Goal: Obtain resource: Download file/media

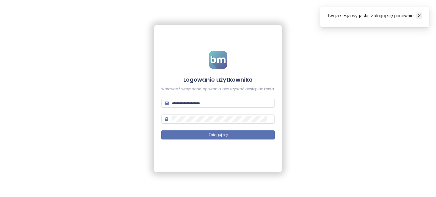
type input "**********"
click at [418, 17] on icon "close" at bounding box center [419, 16] width 4 height 4
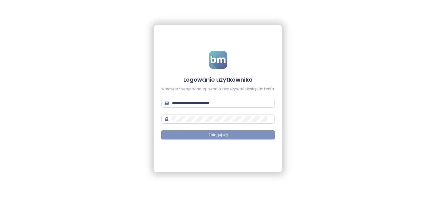
click at [235, 136] on button "Zaloguj się" at bounding box center [217, 135] width 113 height 9
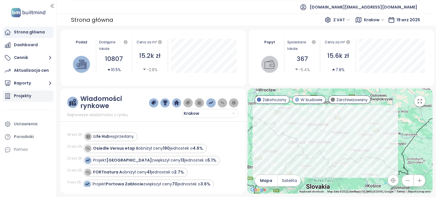
click at [28, 95] on div "Projekty" at bounding box center [22, 95] width 17 height 7
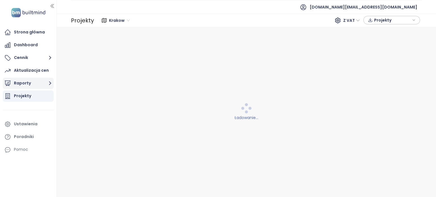
click at [39, 85] on button "Raporty" at bounding box center [28, 83] width 51 height 11
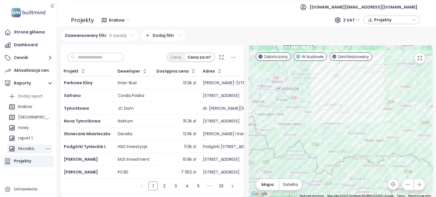
click at [22, 147] on div "Mozaika" at bounding box center [26, 148] width 16 height 7
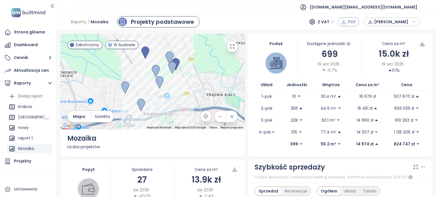
click at [348, 24] on span "PDF" at bounding box center [352, 22] width 8 height 6
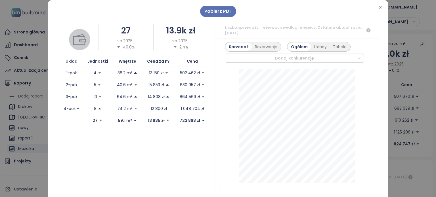
scroll to position [136, 0]
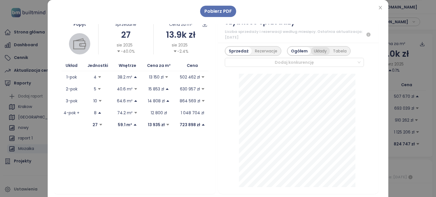
click at [316, 48] on div "Układy" at bounding box center [320, 51] width 19 height 8
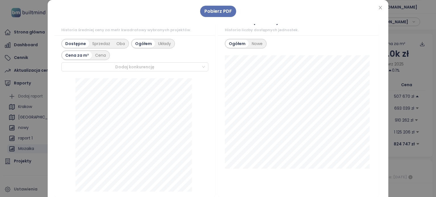
scroll to position [321, 0]
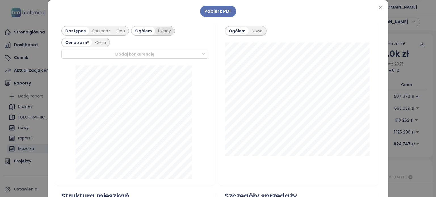
click at [161, 31] on div "Układy" at bounding box center [164, 31] width 19 height 8
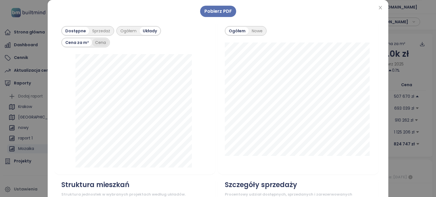
click at [98, 42] on div "Cena" at bounding box center [100, 43] width 17 height 8
click at [96, 30] on div "Sprzedaż" at bounding box center [101, 31] width 24 height 8
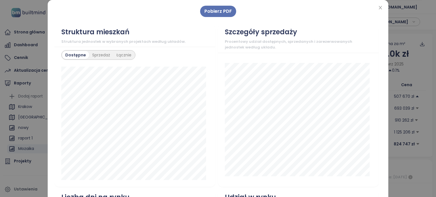
scroll to position [471, 0]
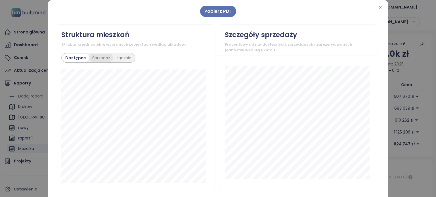
click at [100, 59] on div "Sprzedaż" at bounding box center [101, 58] width 24 height 8
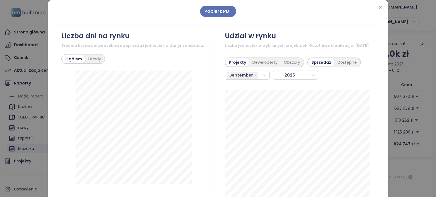
scroll to position [628, 0]
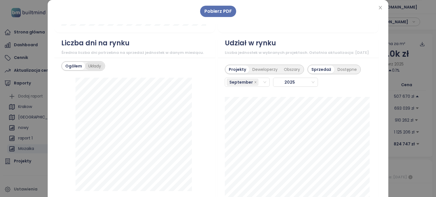
click at [93, 62] on div "Układy" at bounding box center [94, 66] width 19 height 8
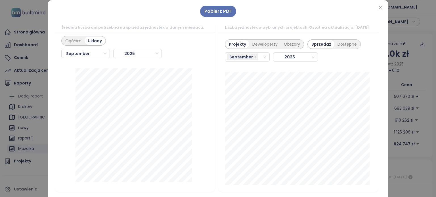
scroll to position [655, 0]
click at [256, 60] on div "September" at bounding box center [245, 56] width 36 height 8
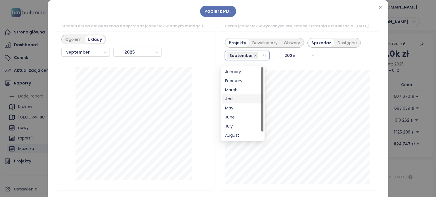
scroll to position [9, 0]
drag, startPoint x: 262, startPoint y: 81, endPoint x: 260, endPoint y: 97, distance: 16.6
click at [260, 97] on div "January February March April May June July August September" at bounding box center [243, 103] width 42 height 73
click at [233, 126] on div "August" at bounding box center [242, 126] width 35 height 6
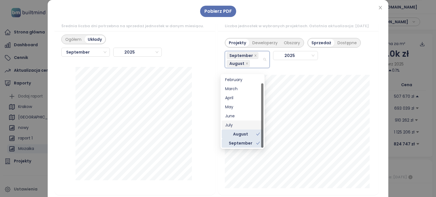
click at [231, 122] on div "July" at bounding box center [242, 125] width 35 height 6
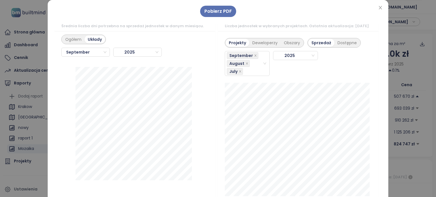
click at [357, 28] on div "Liczba jednostek w wybranych projektach. Ostatnia aktualizacja: September 14 20…" at bounding box center [298, 26] width 147 height 6
click at [261, 47] on div "Deweloperzy" at bounding box center [264, 43] width 31 height 8
click at [92, 51] on span "September" at bounding box center [80, 52] width 34 height 9
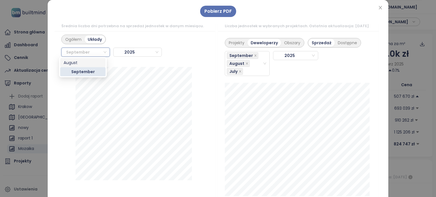
click at [83, 64] on div "August" at bounding box center [83, 63] width 39 height 6
click at [92, 51] on span "August" at bounding box center [80, 52] width 34 height 9
click at [89, 72] on div "September" at bounding box center [83, 72] width 39 height 6
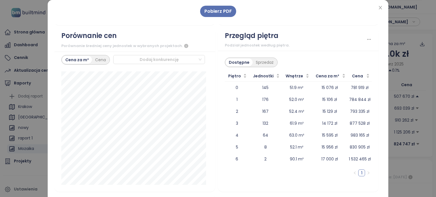
scroll to position [840, 0]
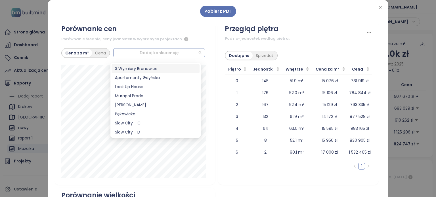
click at [190, 56] on div at bounding box center [156, 52] width 83 height 7
click at [158, 103] on div "Osiedle Mozaika" at bounding box center [155, 105] width 81 height 6
click at [138, 102] on div "Osiedle Mozaika" at bounding box center [156, 104] width 88 height 9
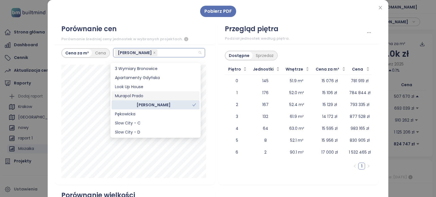
click at [138, 93] on div "Murapol Prado" at bounding box center [155, 96] width 81 height 6
click at [133, 92] on div "Murapol Prado" at bounding box center [156, 95] width 88 height 9
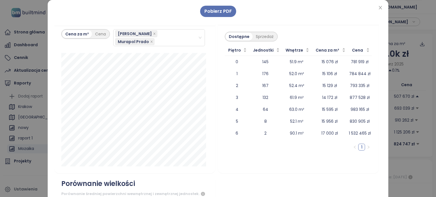
scroll to position [857, 0]
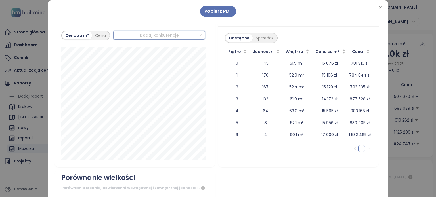
click at [164, 39] on div at bounding box center [156, 35] width 83 height 7
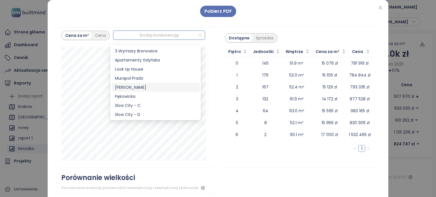
click at [143, 87] on div "Osiedle Mozaika" at bounding box center [155, 87] width 81 height 6
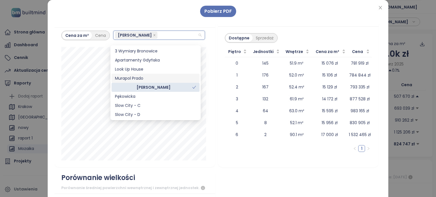
click at [137, 77] on div "Murapol Prado" at bounding box center [155, 78] width 81 height 6
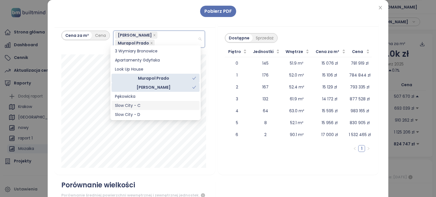
click at [128, 106] on div "Slow City - C" at bounding box center [155, 105] width 81 height 6
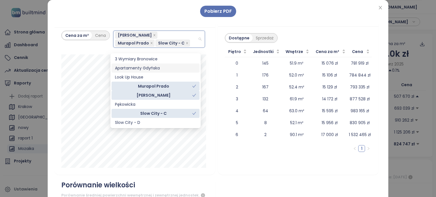
click at [146, 69] on div "Apartamenty Gdyńska" at bounding box center [155, 68] width 81 height 6
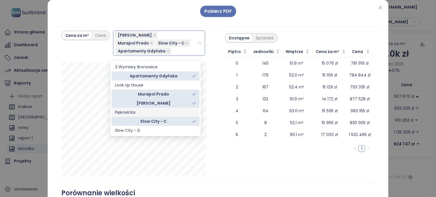
click at [157, 113] on div "Pękowicka" at bounding box center [155, 112] width 81 height 6
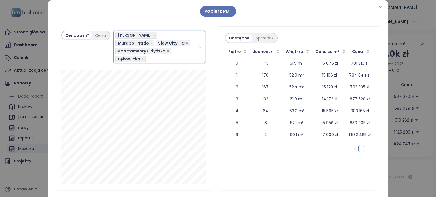
click at [218, 33] on div "Dostępne Sprzedaż Piętro Jednostki Wnętrze Cena za m² Cena 0 145 51.9 m² 15 076…" at bounding box center [298, 108] width 161 height 165
click at [261, 42] on div "Sprzedaż" at bounding box center [265, 38] width 24 height 8
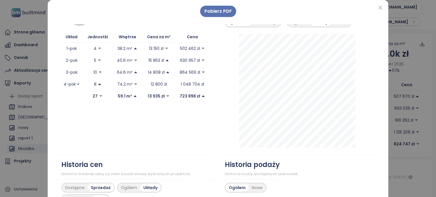
scroll to position [115, 0]
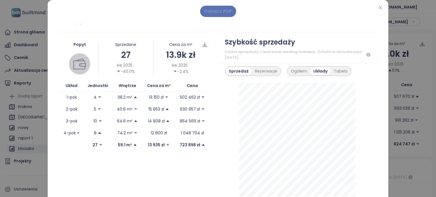
click at [220, 10] on span "Pobierz PDF" at bounding box center [218, 11] width 28 height 7
click at [378, 10] on span "Close" at bounding box center [380, 8] width 6 height 6
